Goal: Complete application form

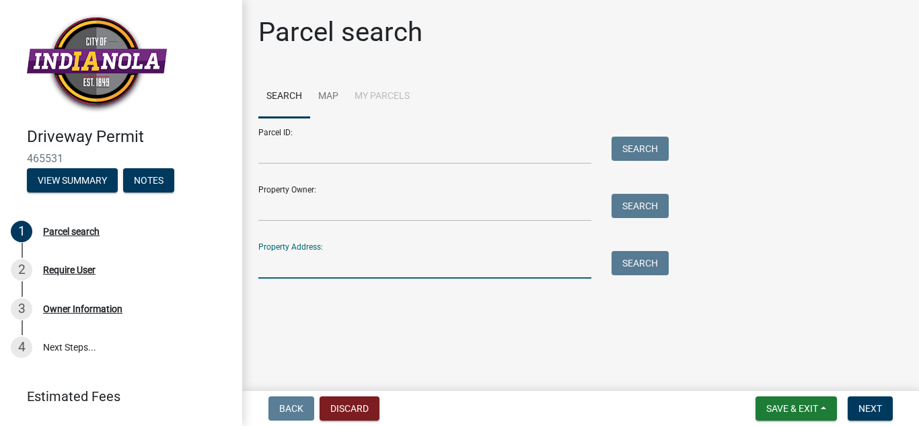
click at [288, 264] on input "Property Address:" at bounding box center [424, 265] width 333 height 28
type input "[STREET_ADDRESS][PERSON_NAME]"
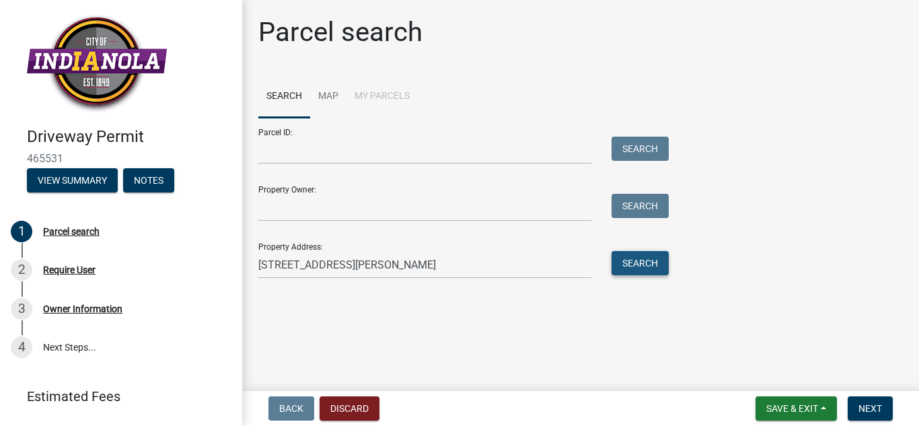
click at [631, 260] on button "Search" at bounding box center [639, 263] width 57 height 24
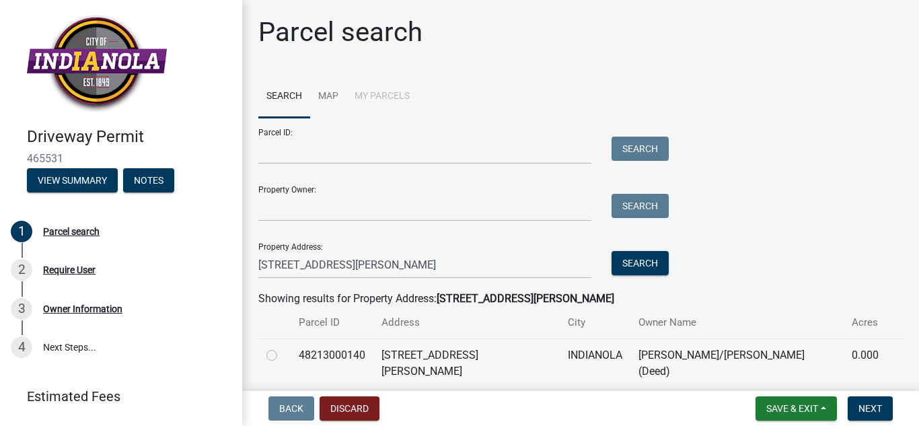
click at [282, 347] on label at bounding box center [282, 347] width 0 height 0
click at [282, 354] on input "radio" at bounding box center [286, 351] width 9 height 9
radio input "true"
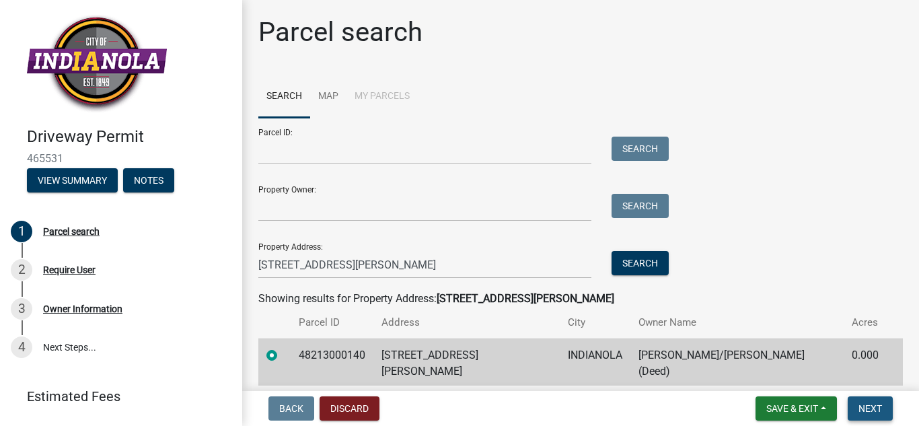
click at [870, 403] on span "Next" at bounding box center [870, 408] width 24 height 11
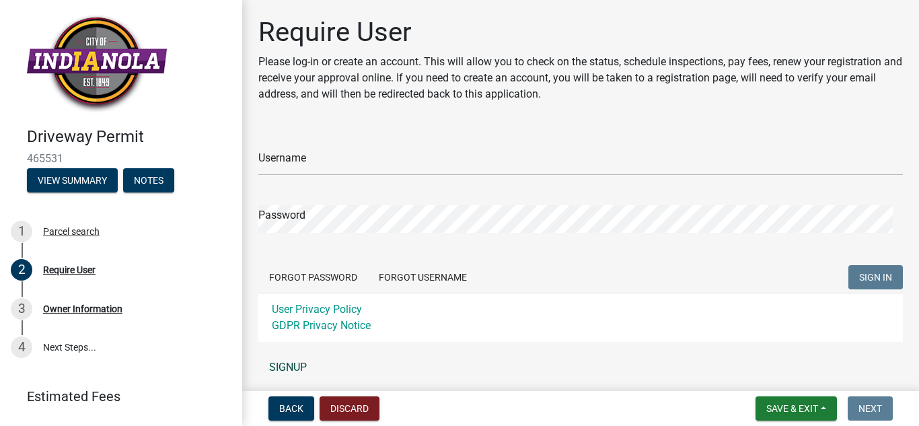
click at [287, 361] on link "SIGNUP" at bounding box center [580, 367] width 644 height 27
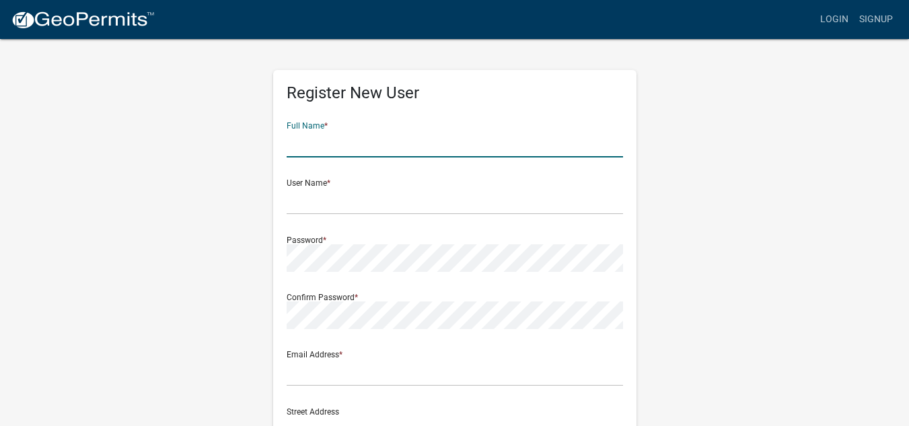
click at [317, 155] on input "text" at bounding box center [454, 144] width 336 height 28
type input "Alonso"
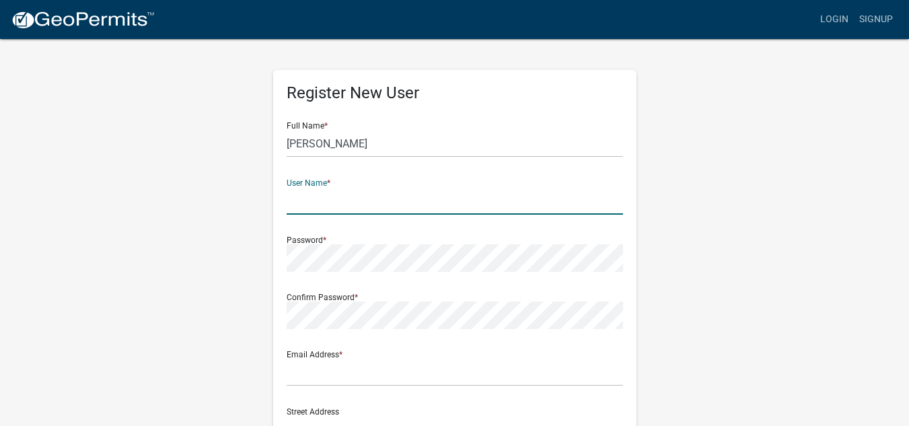
click at [311, 192] on input "text" at bounding box center [454, 201] width 336 height 28
type input "Gutierrez"
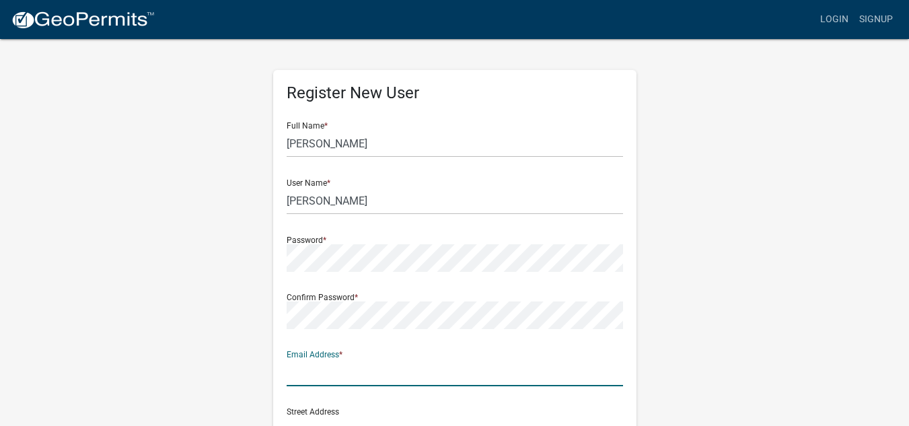
click at [319, 364] on input "text" at bounding box center [454, 372] width 336 height 28
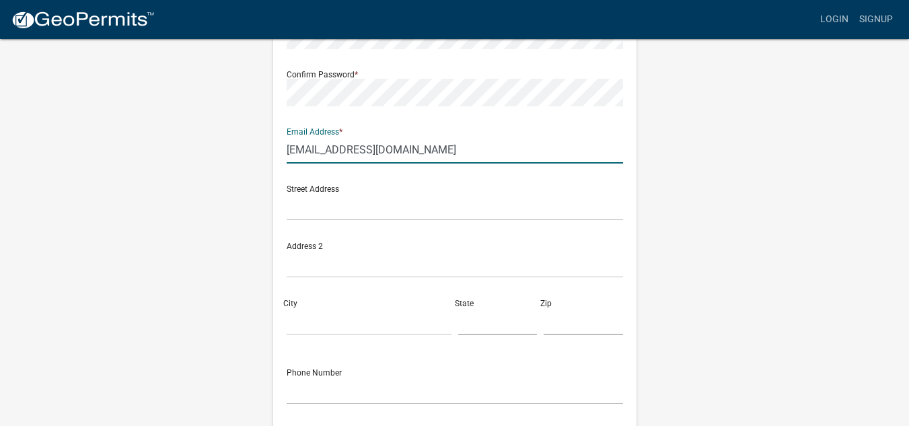
scroll to position [258, 0]
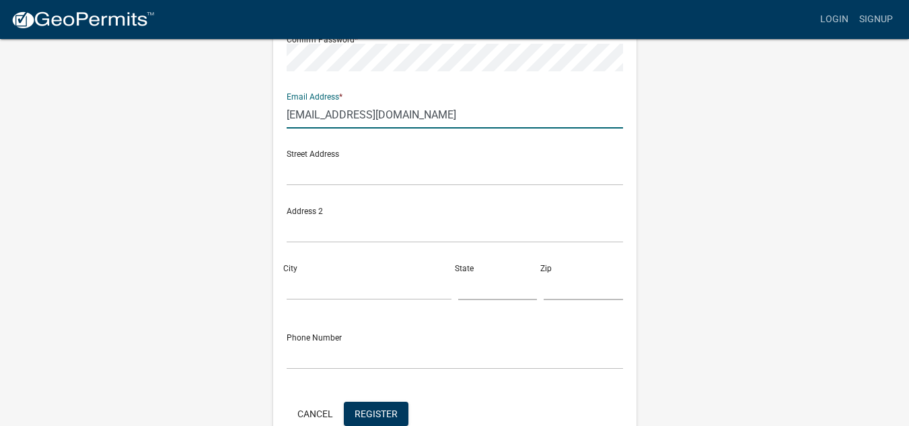
type input "afgconcrete@gmail.com"
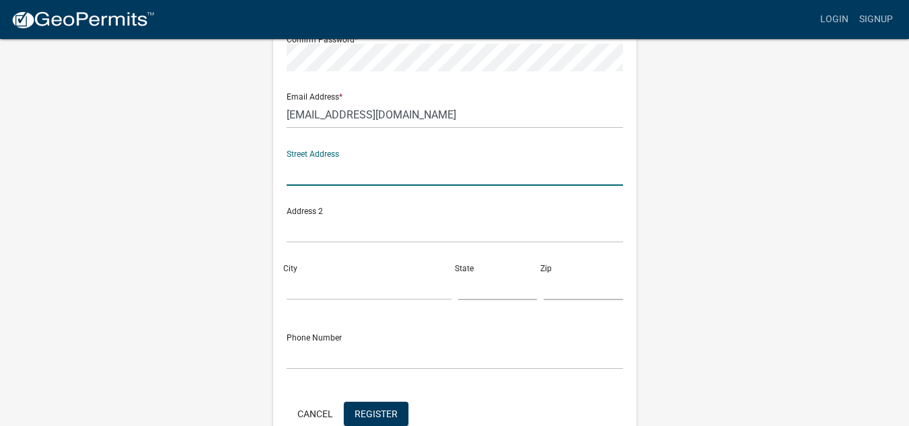
click at [326, 174] on input "text" at bounding box center [454, 172] width 336 height 28
type input "207 E Titus Ave"
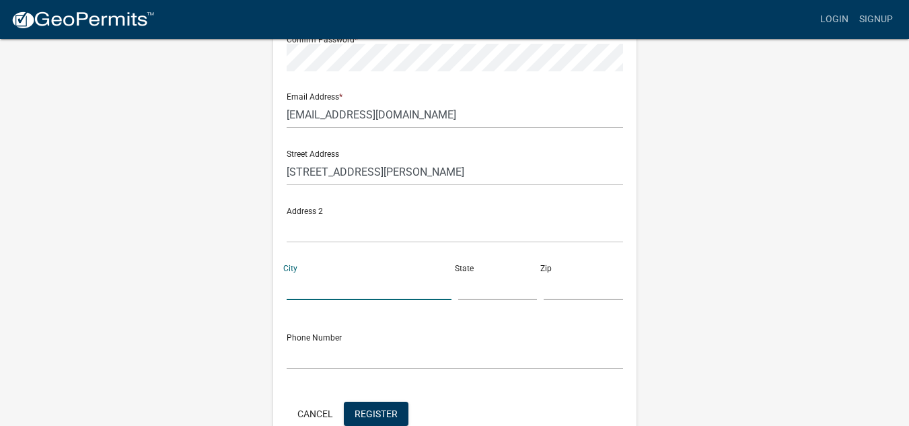
click at [292, 279] on input "City" at bounding box center [368, 286] width 165 height 28
type input "des moines"
click at [452, 286] on div "City des moines" at bounding box center [368, 277] width 171 height 46
click at [487, 288] on input "text" at bounding box center [497, 286] width 79 height 28
type input "IA"
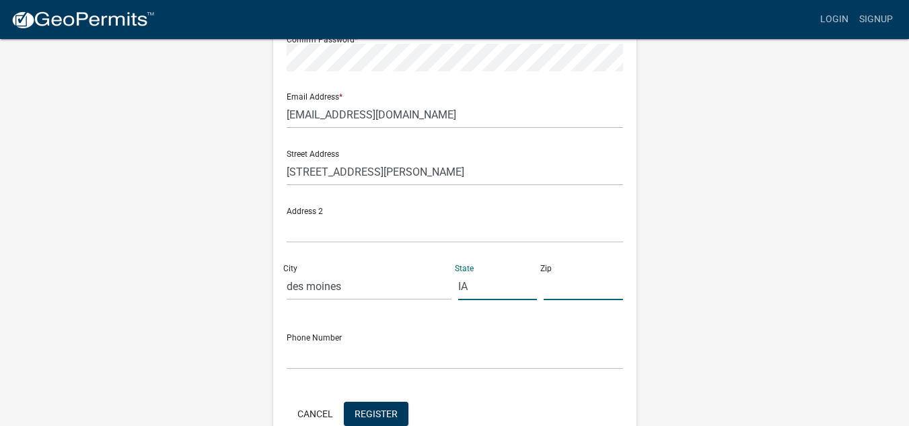
click at [561, 295] on input "text" at bounding box center [582, 286] width 79 height 28
type input "50315"
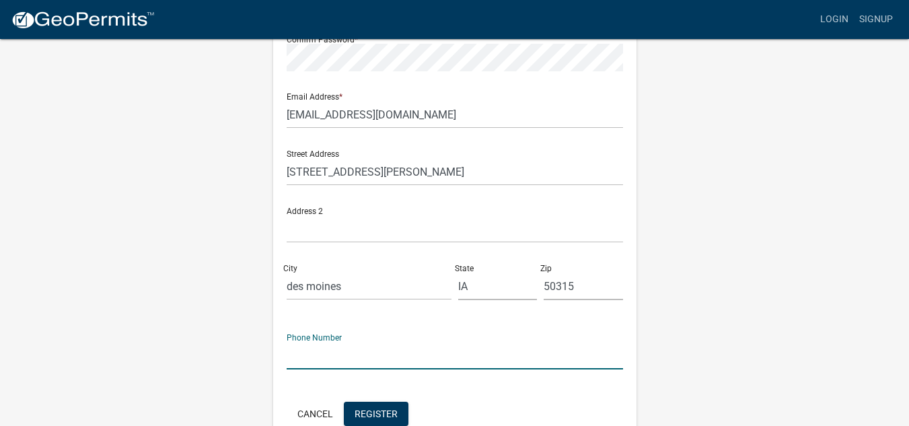
click at [351, 350] on input "text" at bounding box center [454, 356] width 336 height 28
type input "6417502016"
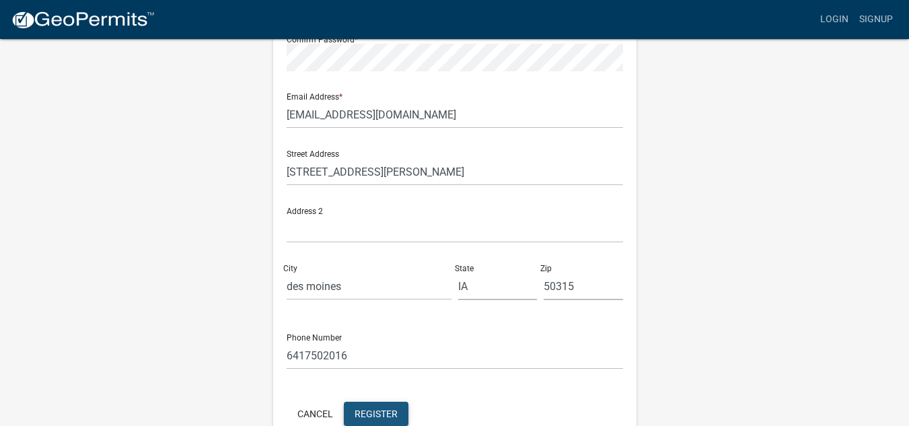
click at [375, 415] on span "Register" at bounding box center [375, 413] width 43 height 11
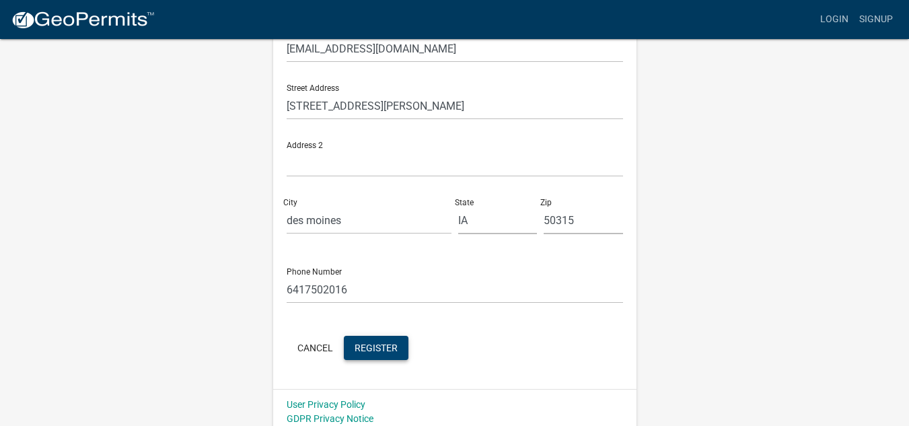
scroll to position [332, 0]
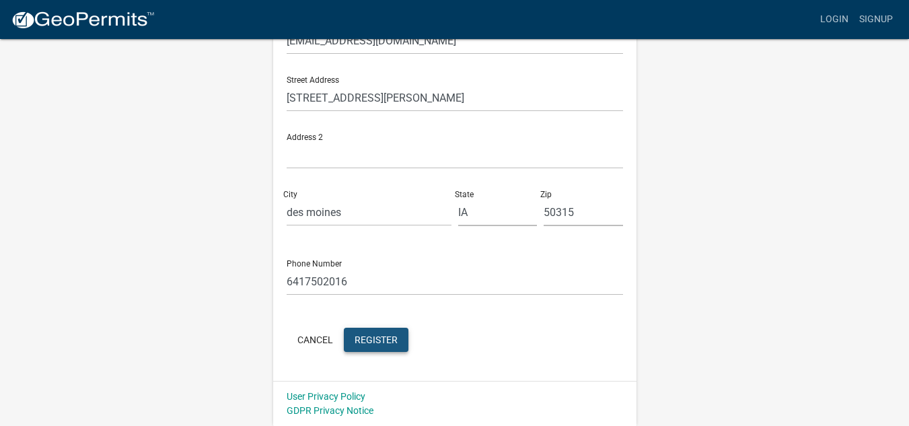
click at [362, 346] on button "Register" at bounding box center [376, 340] width 65 height 24
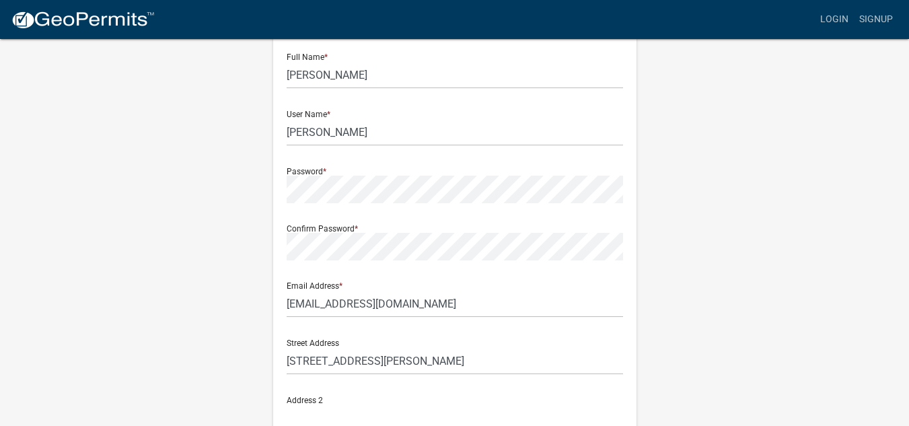
scroll to position [0, 0]
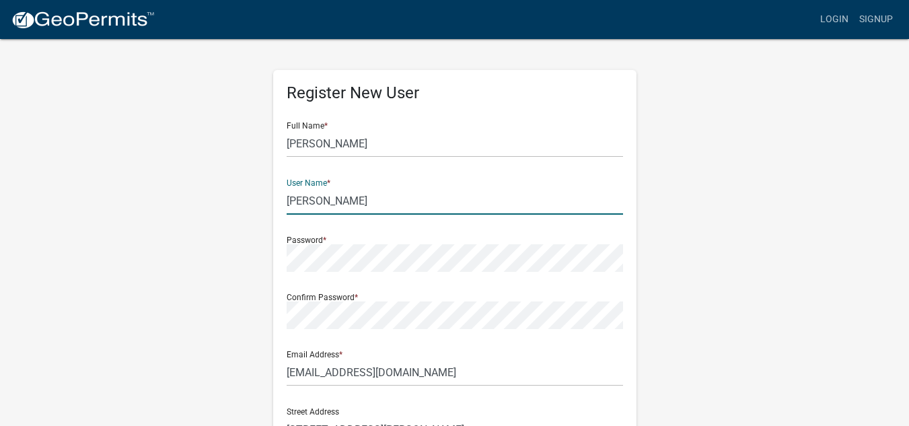
click at [348, 193] on input "Gutierrez" at bounding box center [454, 201] width 336 height 28
type input "G"
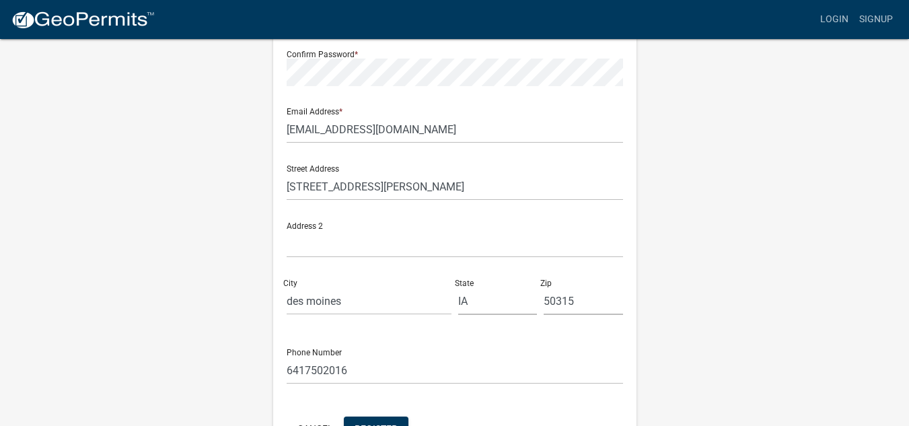
scroll to position [246, 0]
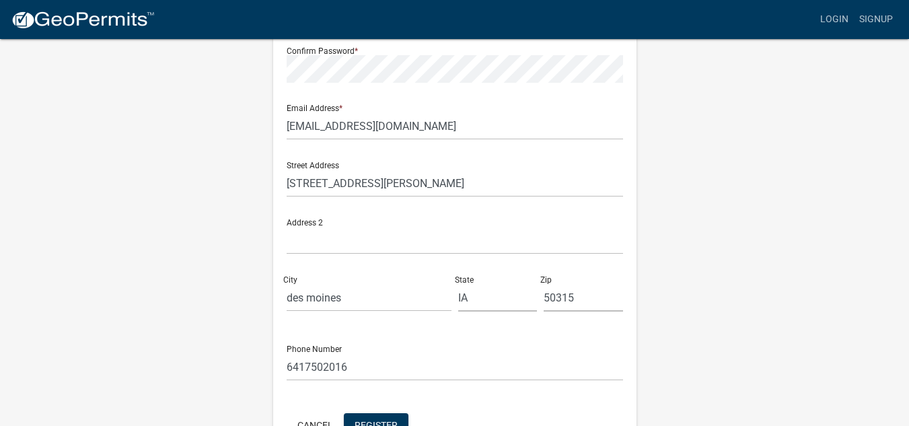
type input "AFGconcrete"
drag, startPoint x: 876, startPoint y: 322, endPoint x: 862, endPoint y: 371, distance: 50.9
click at [862, 371] on wm-register-view "more_horiz Login Signup Register New User Full Name * Alonso User Name * AFGcon…" at bounding box center [454, 132] width 909 height 757
click at [366, 420] on span "Register" at bounding box center [375, 424] width 43 height 11
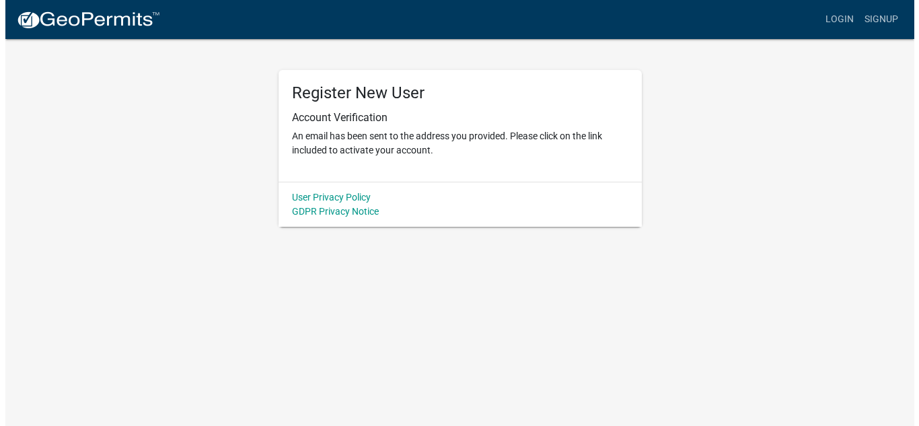
scroll to position [0, 0]
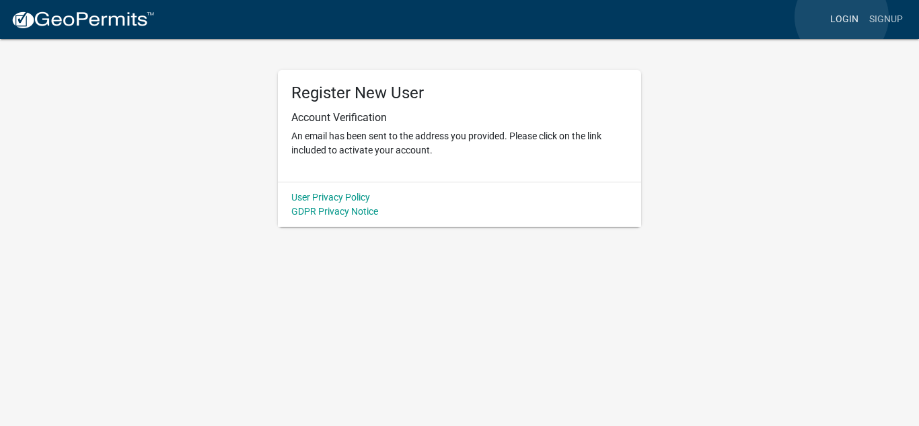
click at [841, 17] on link "Login" at bounding box center [843, 20] width 39 height 26
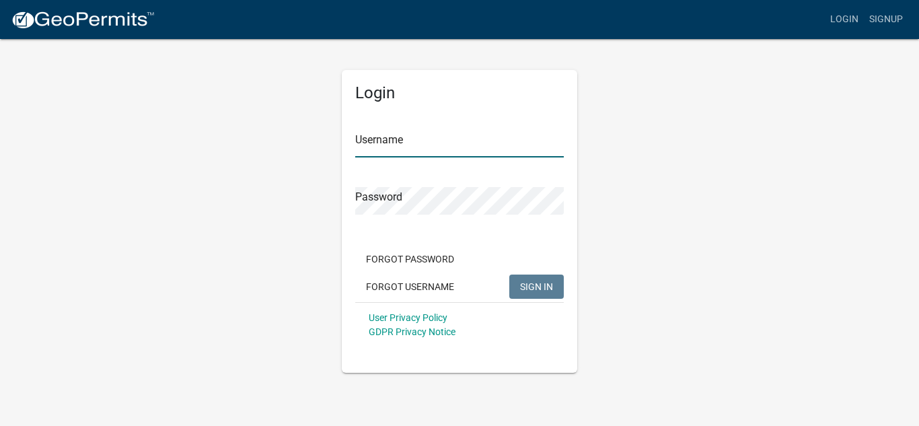
type input "AFGconcrete"
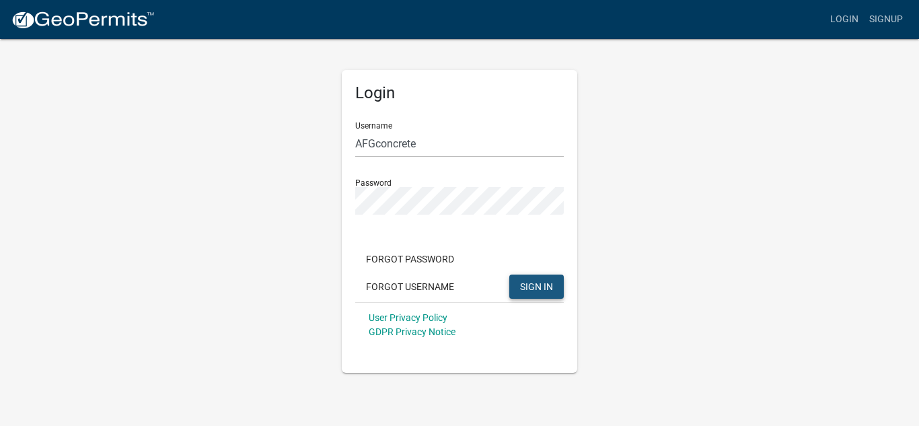
click at [541, 285] on span "SIGN IN" at bounding box center [536, 285] width 33 height 11
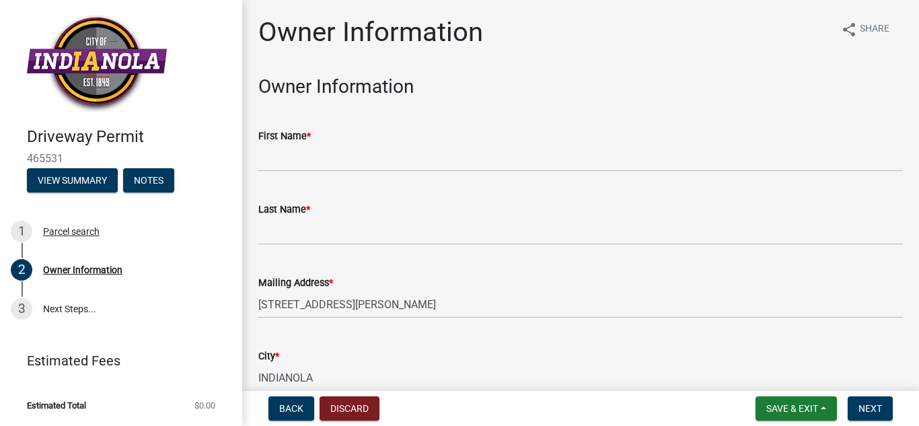
click at [857, 134] on div "First Name *" at bounding box center [580, 136] width 644 height 16
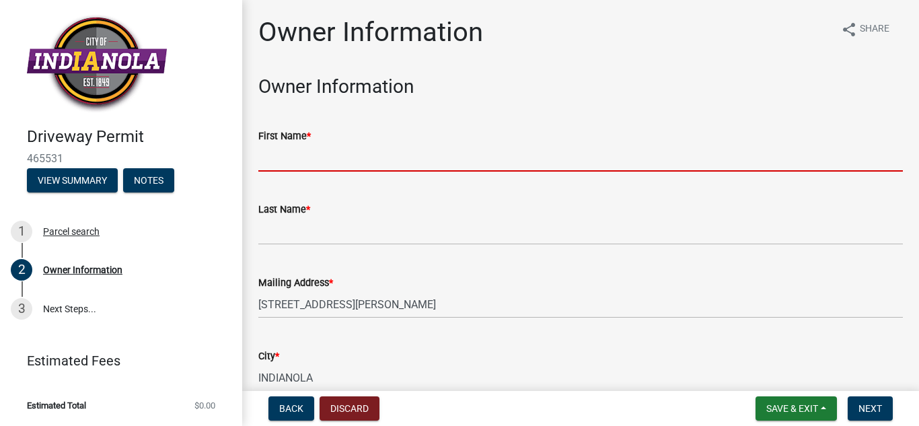
click at [298, 158] on input "First Name *" at bounding box center [580, 158] width 644 height 28
